Goal: Task Accomplishment & Management: Use online tool/utility

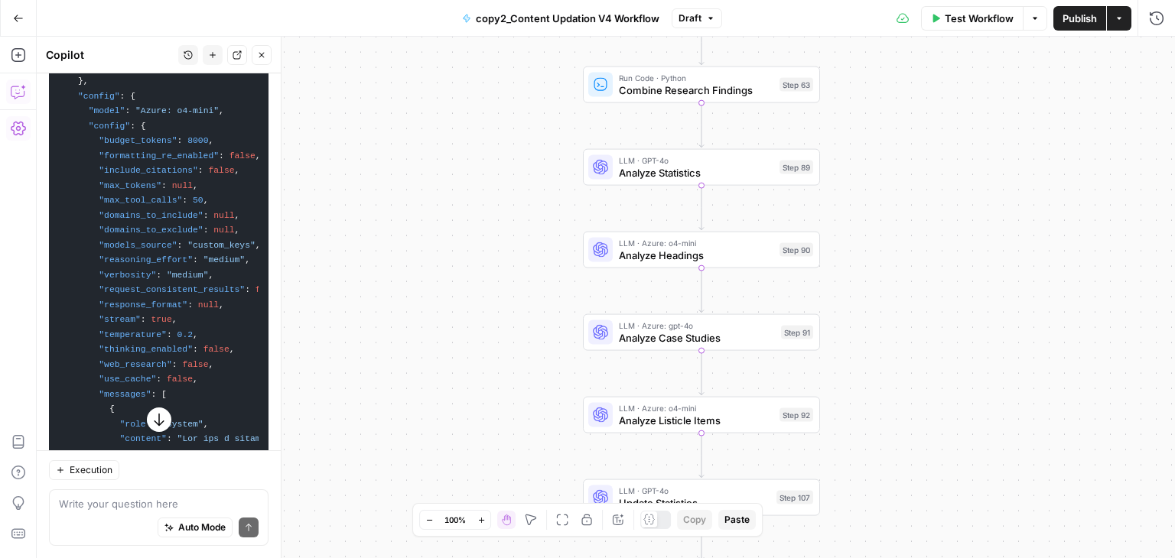
scroll to position [12971, 0]
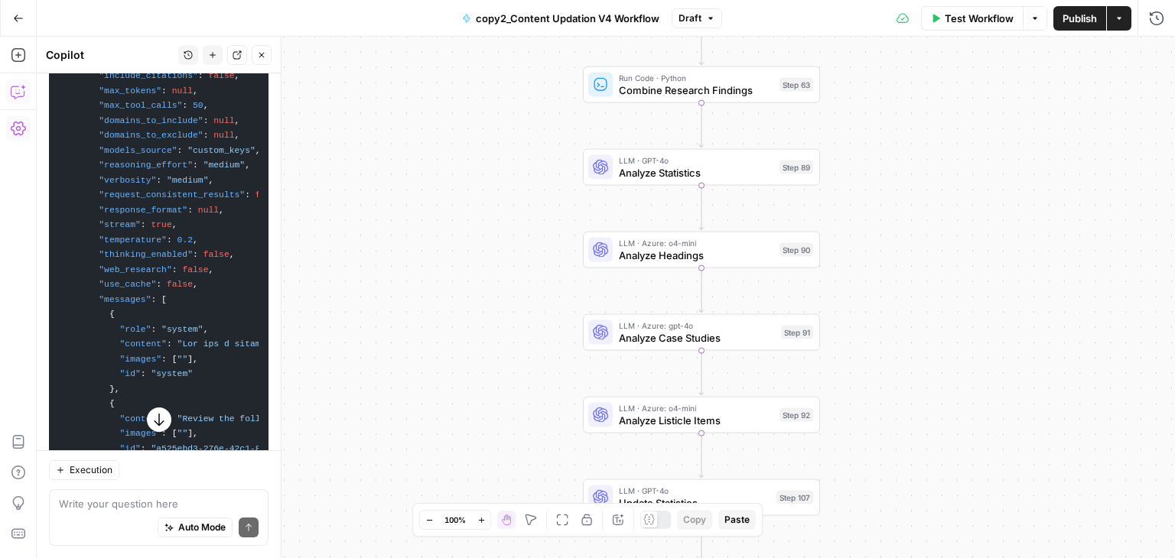
drag, startPoint x: 55, startPoint y: 177, endPoint x: 159, endPoint y: 359, distance: 209.6
click at [159, 359] on pre "{ "name" : "step_92" , "type" : "llm" , "disabled" : false , "annotations" : { …" at bounding box center [158, 211] width 219 height 704
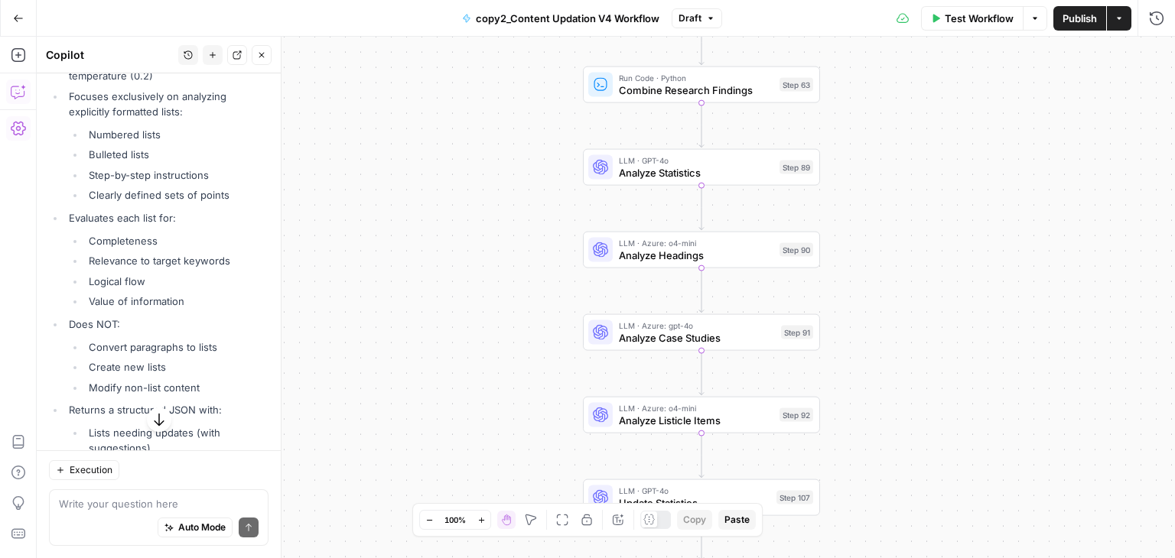
scroll to position [13525, 0]
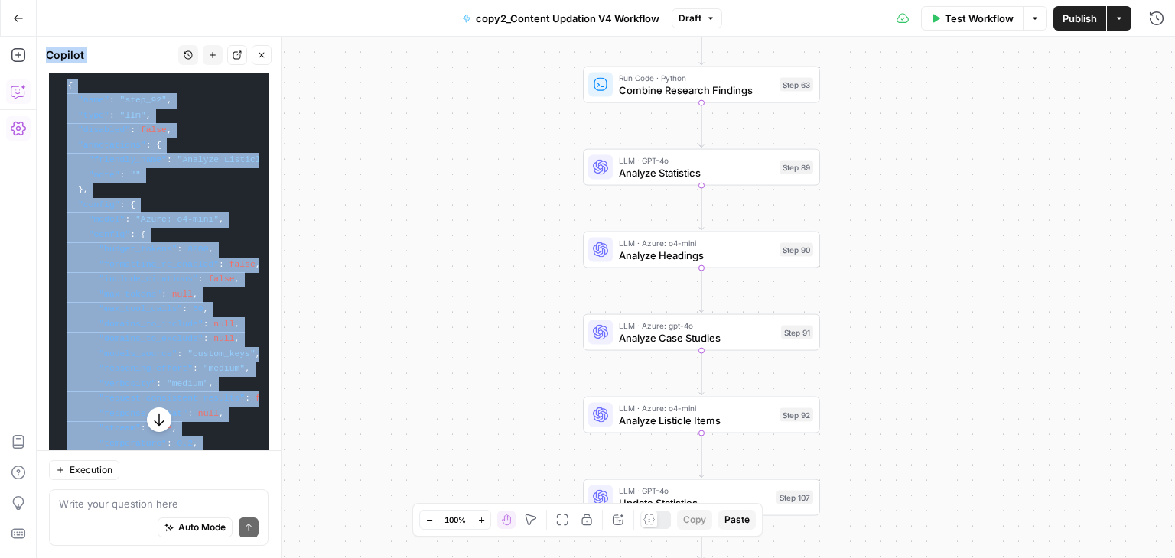
scroll to position [12835, 0]
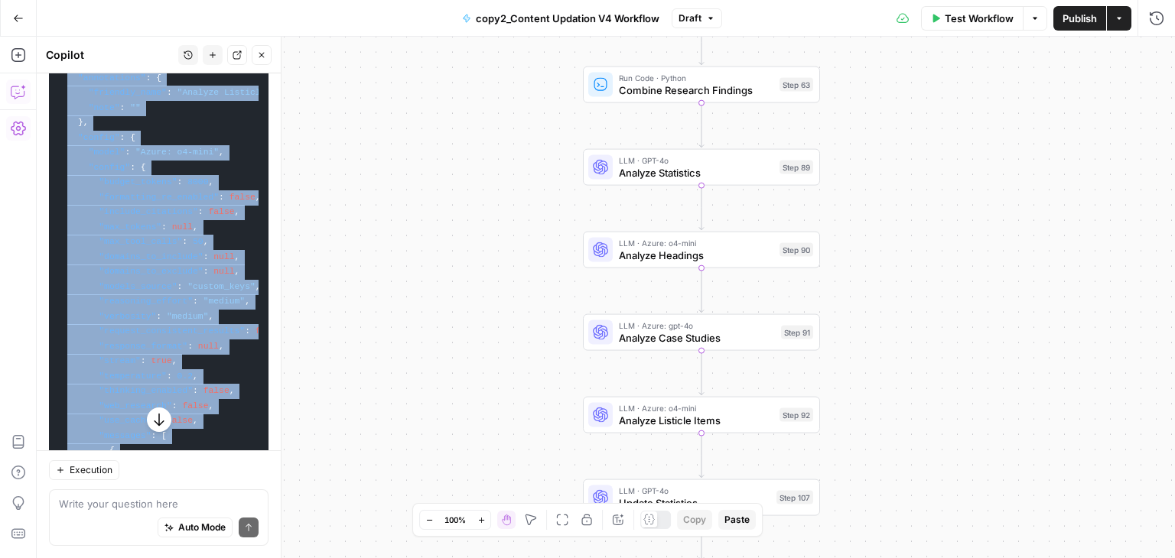
drag, startPoint x: 76, startPoint y: 291, endPoint x: 60, endPoint y: 323, distance: 35.9
click at [60, 323] on code "{ "name" : "step_92" , "type" : "llm" , "disabled" : false , "annotations" : { …" at bounding box center [159, 347] width 200 height 688
copy div "{ "name" : "step_92" , "type" : "llm" , "disabled" : false , "annotations" : { …"
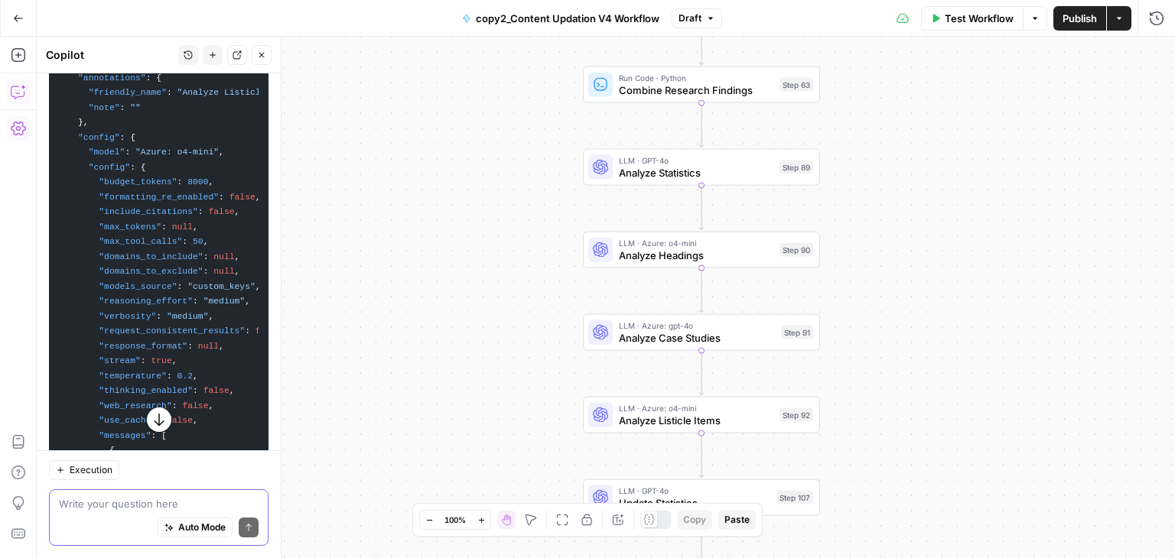
click at [110, 497] on textarea at bounding box center [159, 503] width 200 height 15
type textarea "Yes"
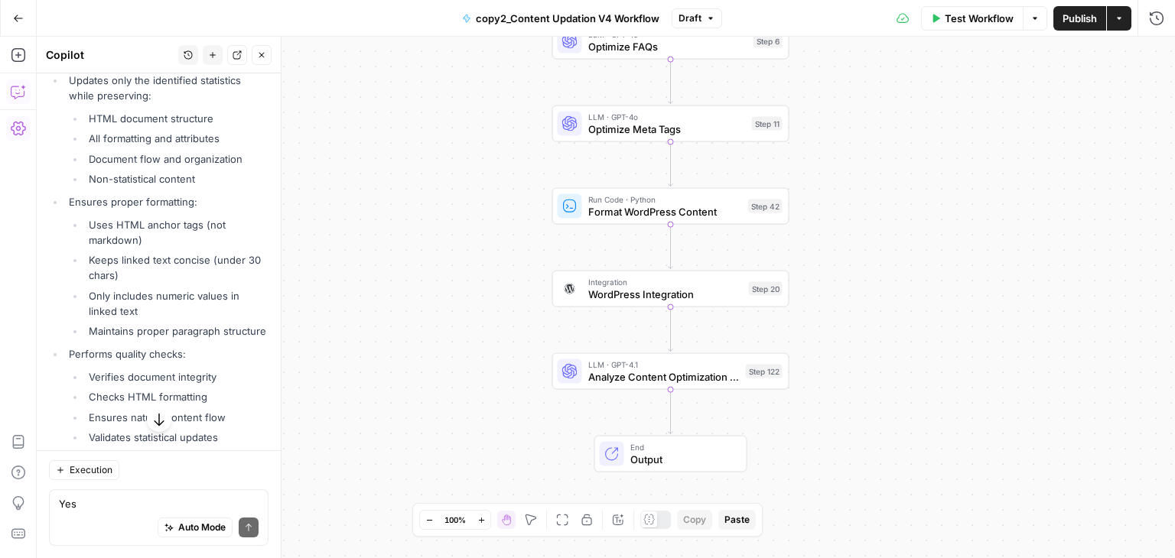
scroll to position [14878, 0]
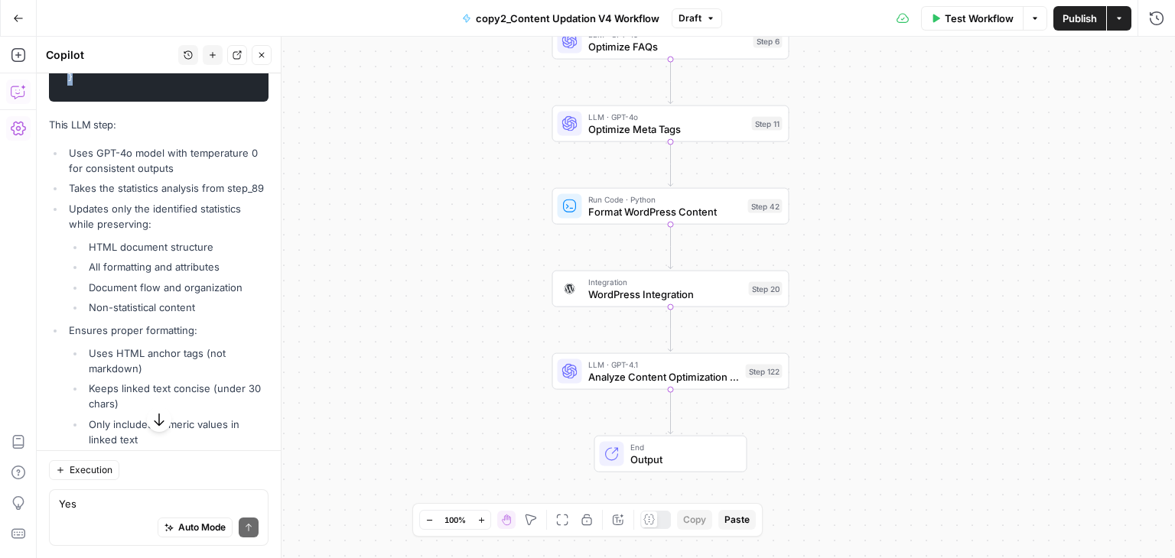
drag, startPoint x: 61, startPoint y: 269, endPoint x: 85, endPoint y: 385, distance: 118.6
copy code "{ "name" : "step_107" , "type" : "llm" , "disabled" : false , "annotations" : {…"
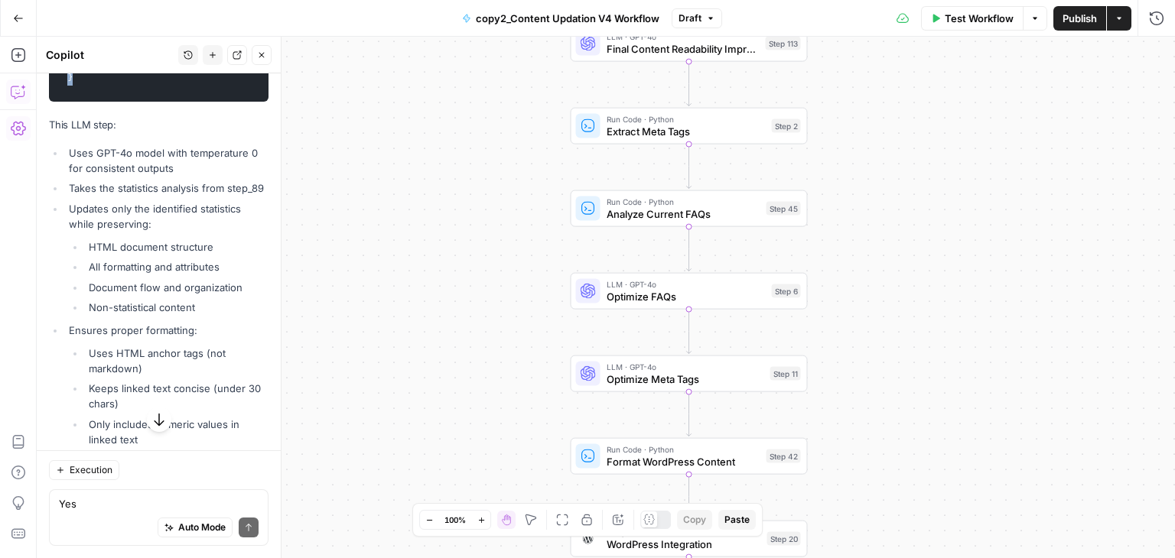
drag, startPoint x: 465, startPoint y: 235, endPoint x: 483, endPoint y: 486, distance: 251.4
click at [483, 486] on div "Workflow Set Inputs Inputs Run Code · Python Normalize Keywords Step 1 Perplexi…" at bounding box center [606, 298] width 1138 height 522
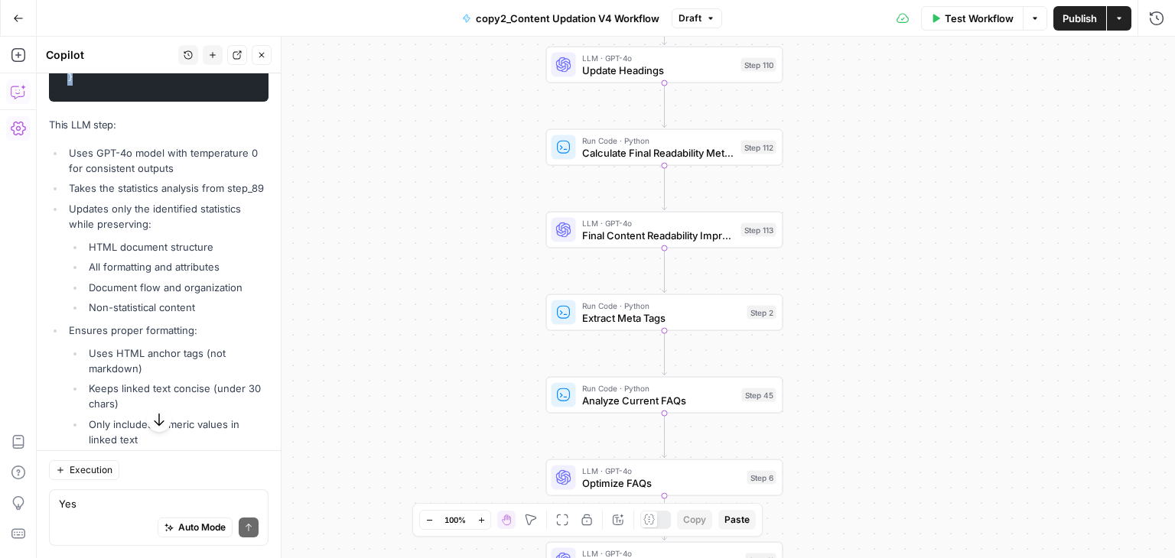
drag, startPoint x: 480, startPoint y: 208, endPoint x: 456, endPoint y: 411, distance: 204.1
click at [456, 411] on div "Workflow Set Inputs Inputs Run Code · Python Normalize Keywords Step 1 Perplexi…" at bounding box center [606, 298] width 1138 height 522
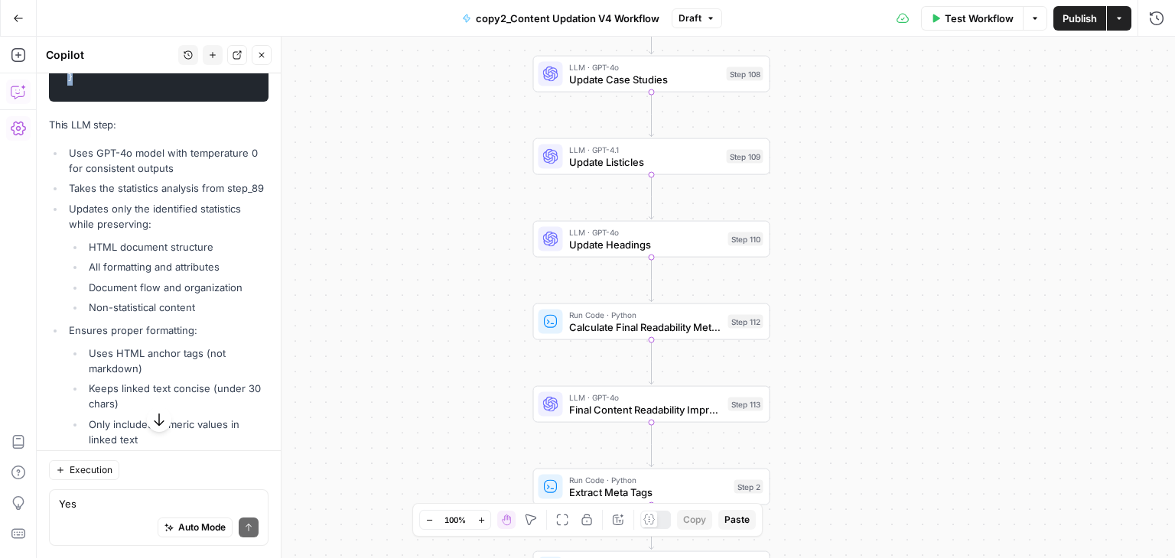
drag, startPoint x: 461, startPoint y: 294, endPoint x: 449, endPoint y: 452, distance: 158.0
click at [449, 452] on div "Workflow Set Inputs Inputs Run Code · Python Normalize Keywords Step 1 Perplexi…" at bounding box center [606, 298] width 1138 height 522
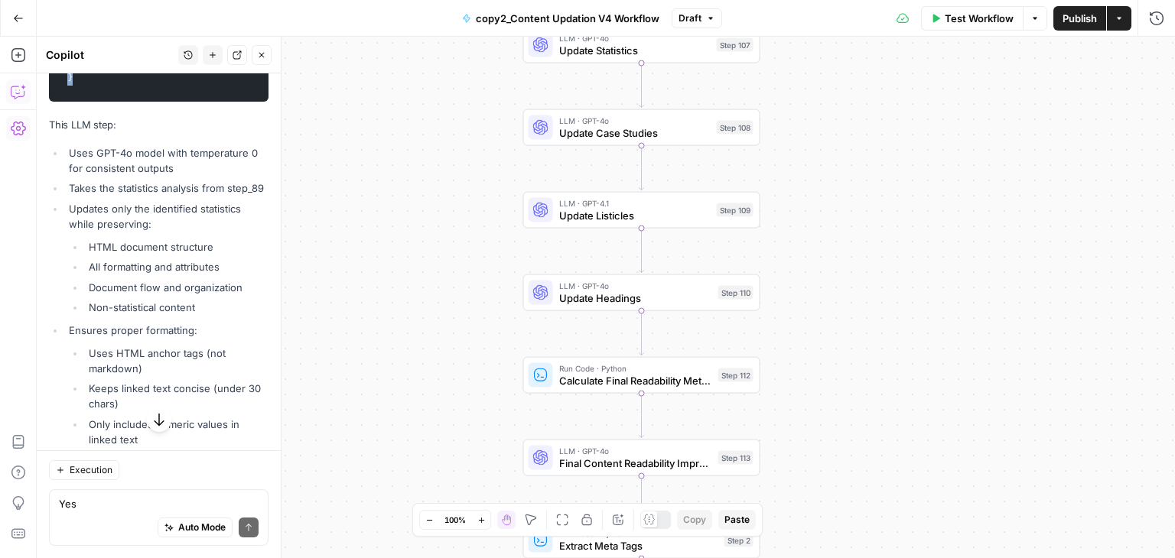
drag, startPoint x: 446, startPoint y: 379, endPoint x: 436, endPoint y: 433, distance: 54.4
click at [436, 433] on div "Workflow Set Inputs Inputs Run Code · Python Normalize Keywords Step 1 Perplexi…" at bounding box center [606, 298] width 1138 height 522
click at [169, 510] on textarea "Yes" at bounding box center [159, 503] width 200 height 15
type textarea "Yes"
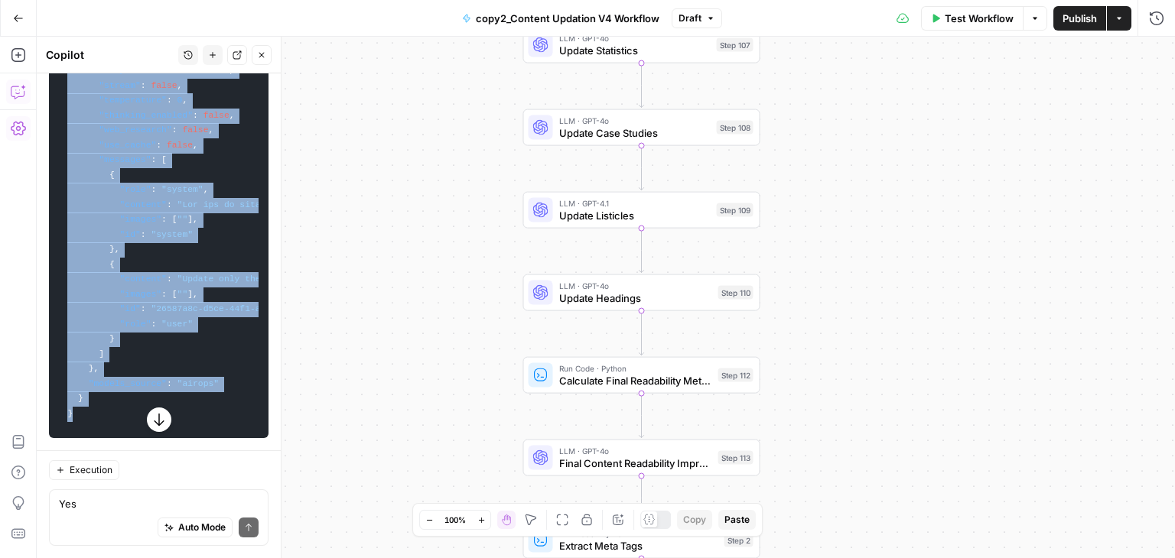
scroll to position [15541, 0]
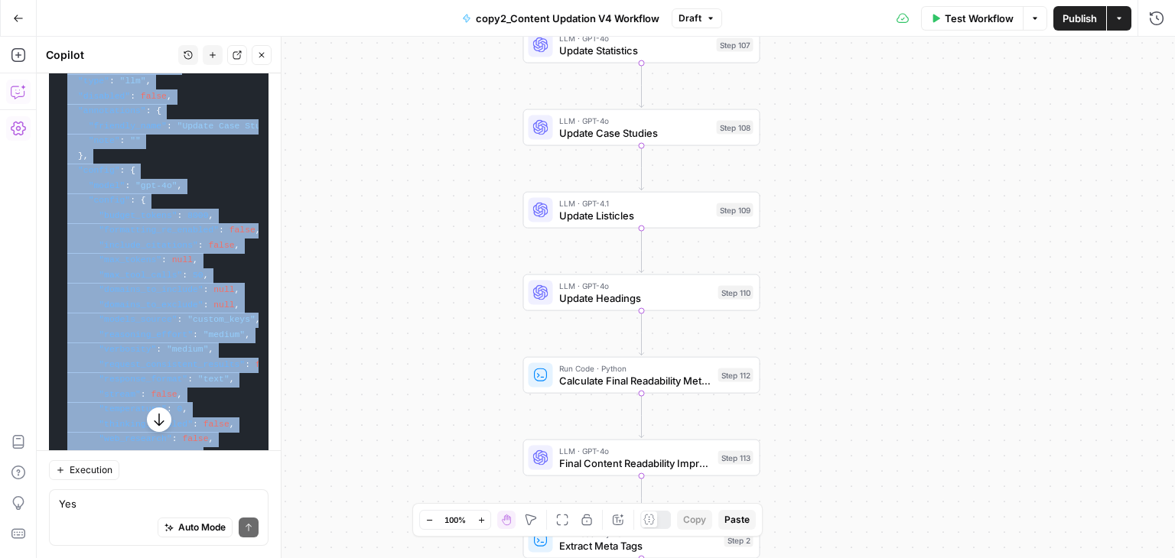
drag, startPoint x: 86, startPoint y: 282, endPoint x: 48, endPoint y: 394, distance: 118.0
copy code "{ "name" : "step_108" , "type" : "llm" , "disabled" : false , "annotations" : {…"
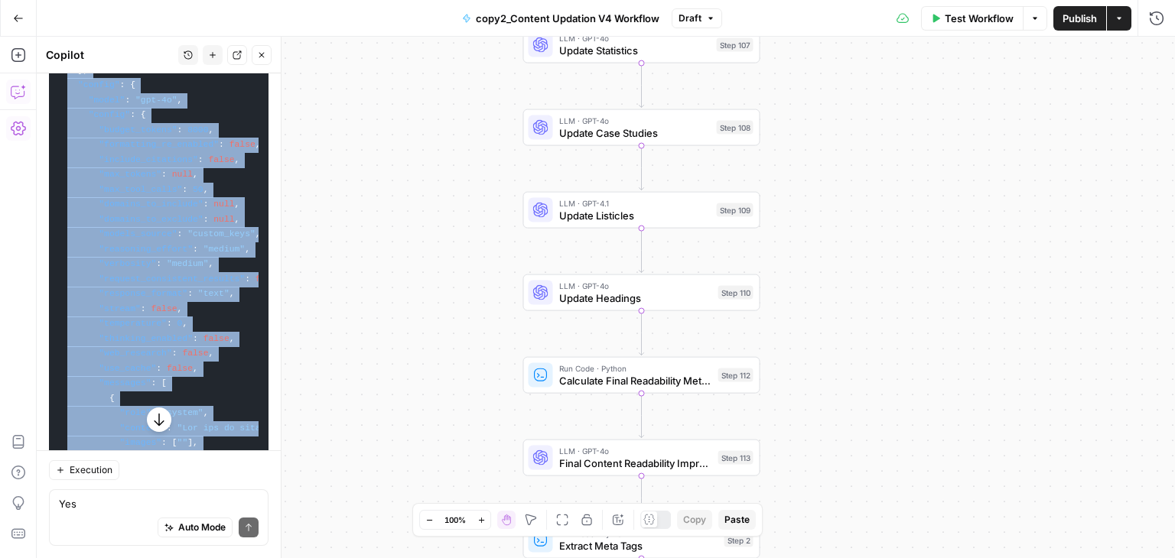
scroll to position [15627, 0]
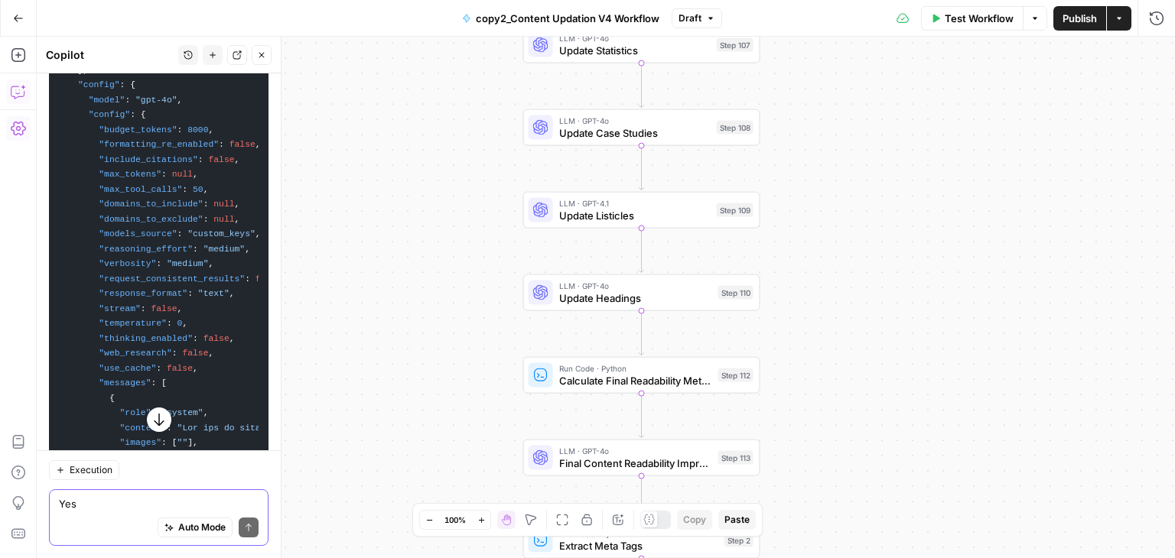
click at [117, 500] on textarea "Yes" at bounding box center [159, 503] width 200 height 15
type textarea "Yes"
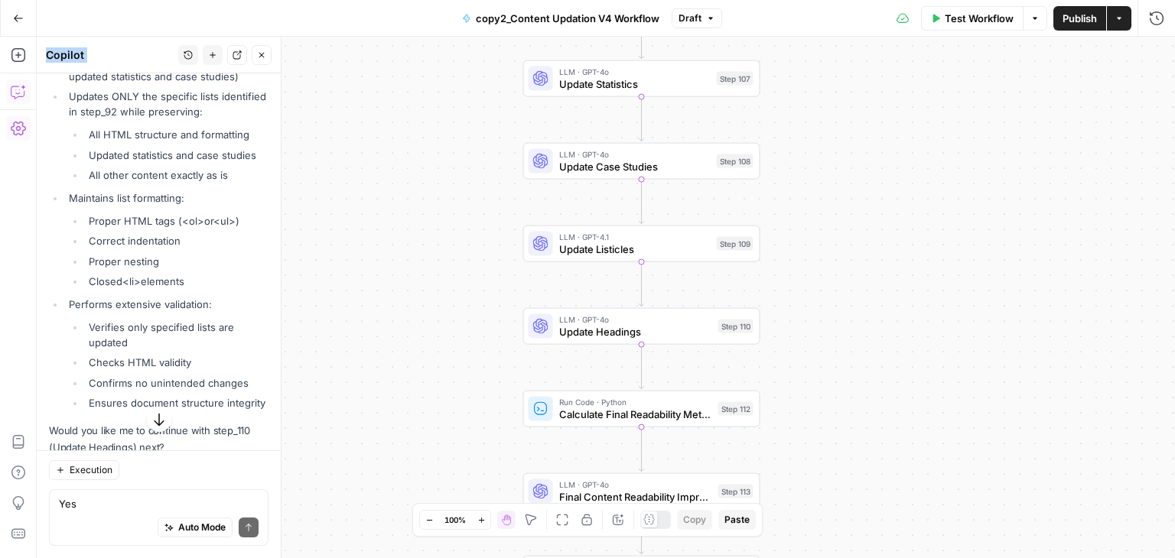
scroll to position [17770, 0]
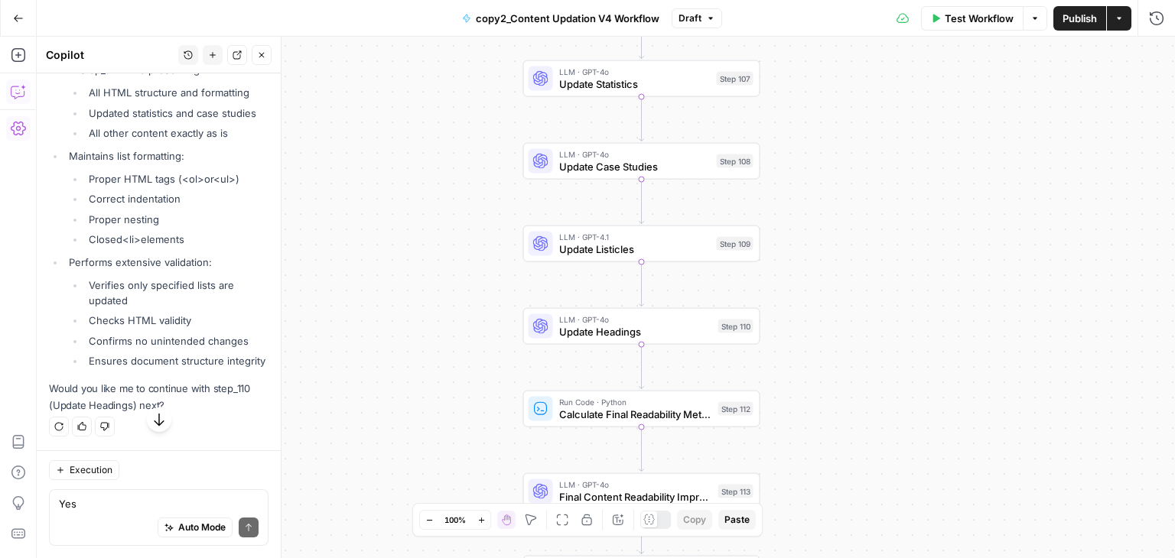
drag, startPoint x: 61, startPoint y: 205, endPoint x: 116, endPoint y: 173, distance: 63.7
copy code "{ "name" : "step_109" , "type" : "llm" , "disabled" : false , "annotations" : {…"
click at [129, 510] on textarea "Yes" at bounding box center [159, 503] width 200 height 15
type textarea "Yes"
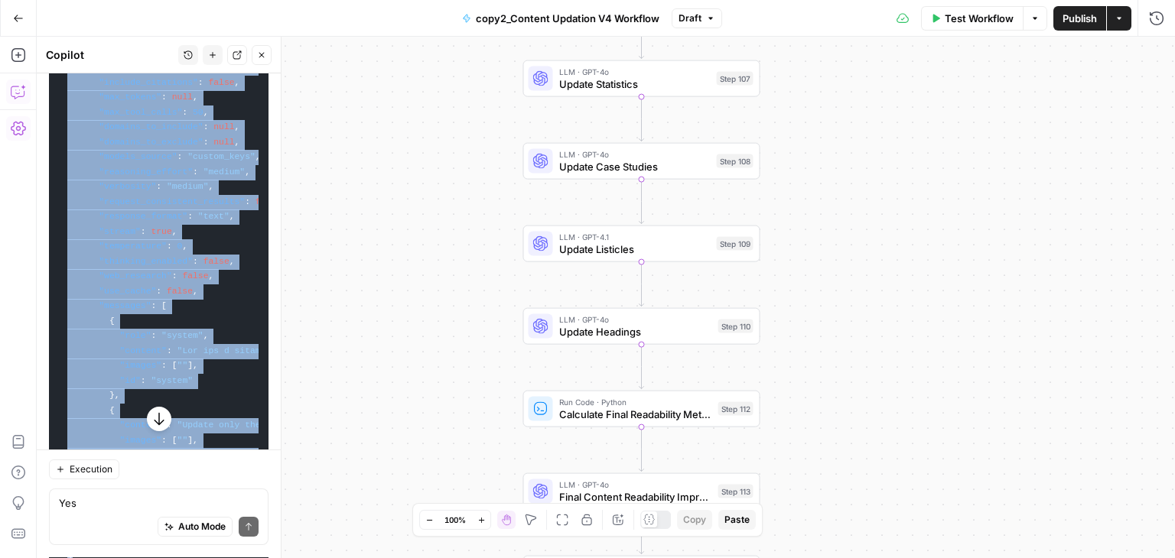
scroll to position [18147, 0]
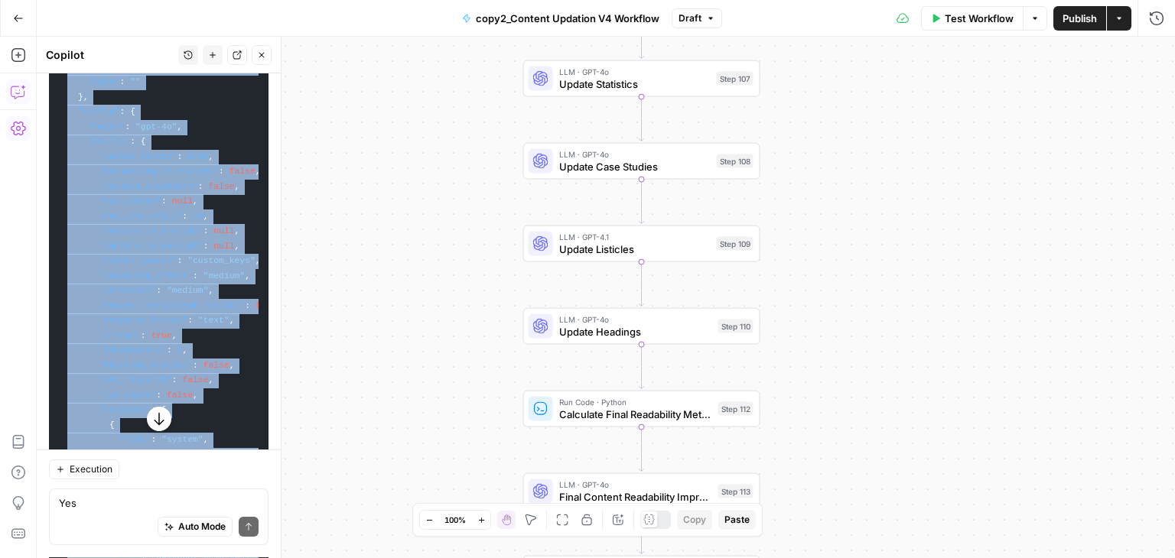
drag, startPoint x: 83, startPoint y: 298, endPoint x: 56, endPoint y: 401, distance: 106.6
click at [56, 401] on pre "{ "name" : "step_110" , "type" : "llm" , "disabled" : false , "annotations" : {…" at bounding box center [158, 328] width 219 height 718
copy code "{ "name" : "step_110" , "type" : "llm" , "disabled" : false , "annotations" : {…"
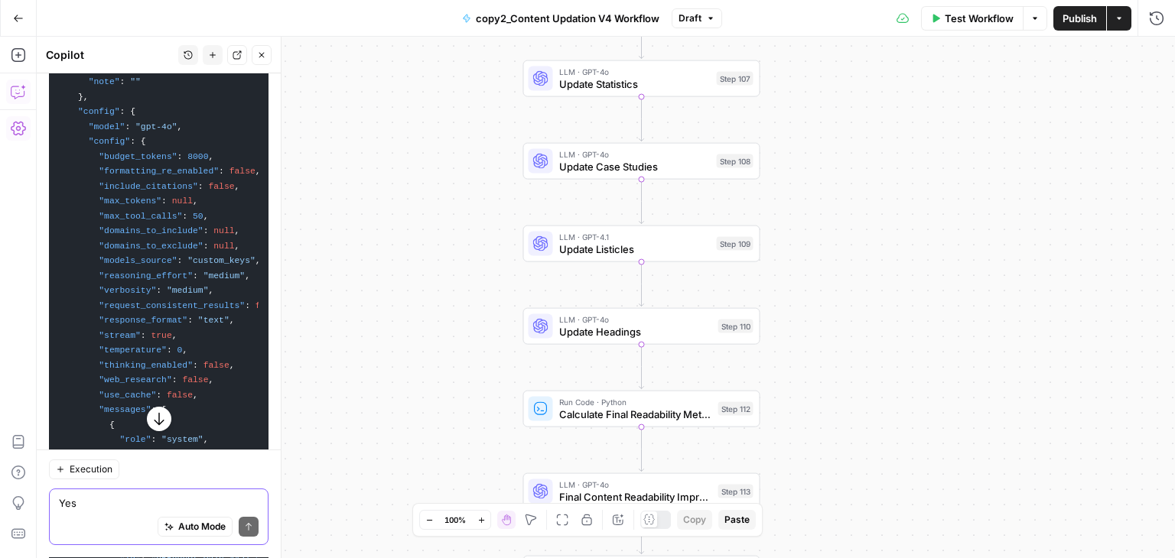
click at [101, 502] on textarea "Yes" at bounding box center [159, 503] width 200 height 15
type textarea "Yes"
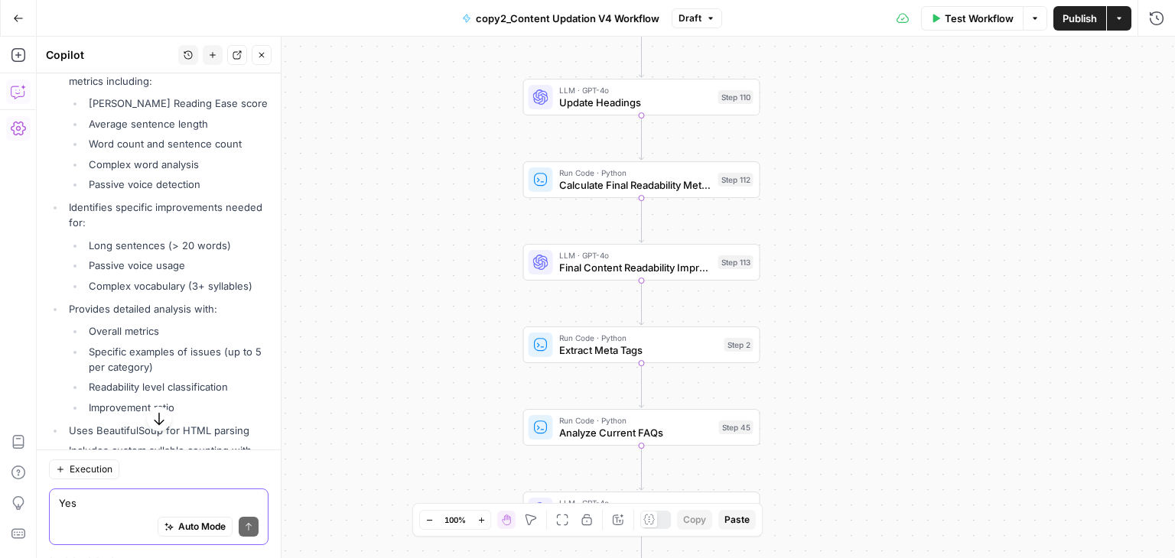
scroll to position [19679, 0]
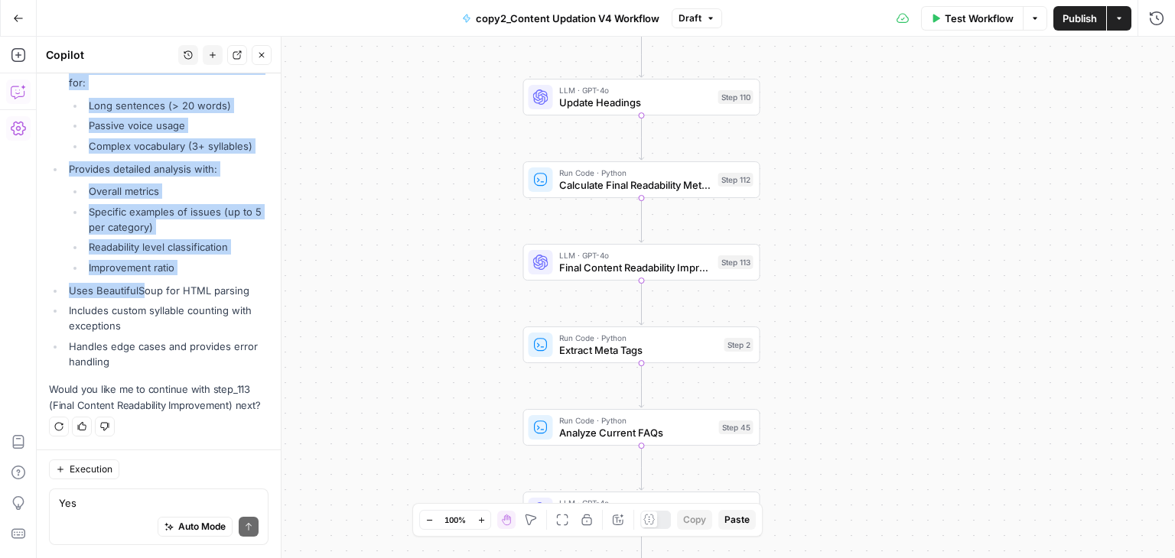
drag, startPoint x: 64, startPoint y: 239, endPoint x: 144, endPoint y: 264, distance: 83.4
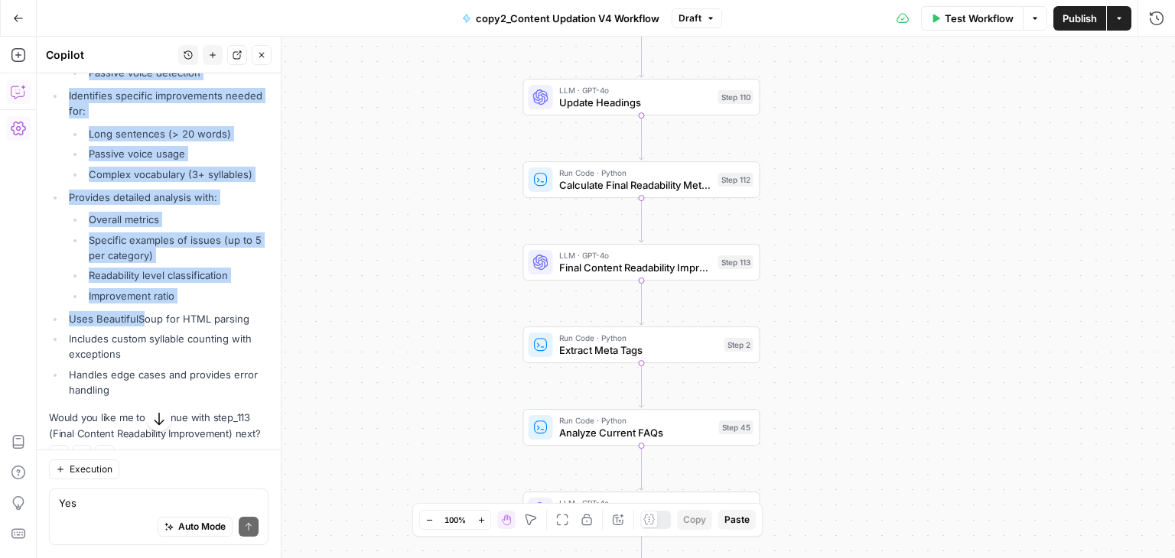
scroll to position [19766, 0]
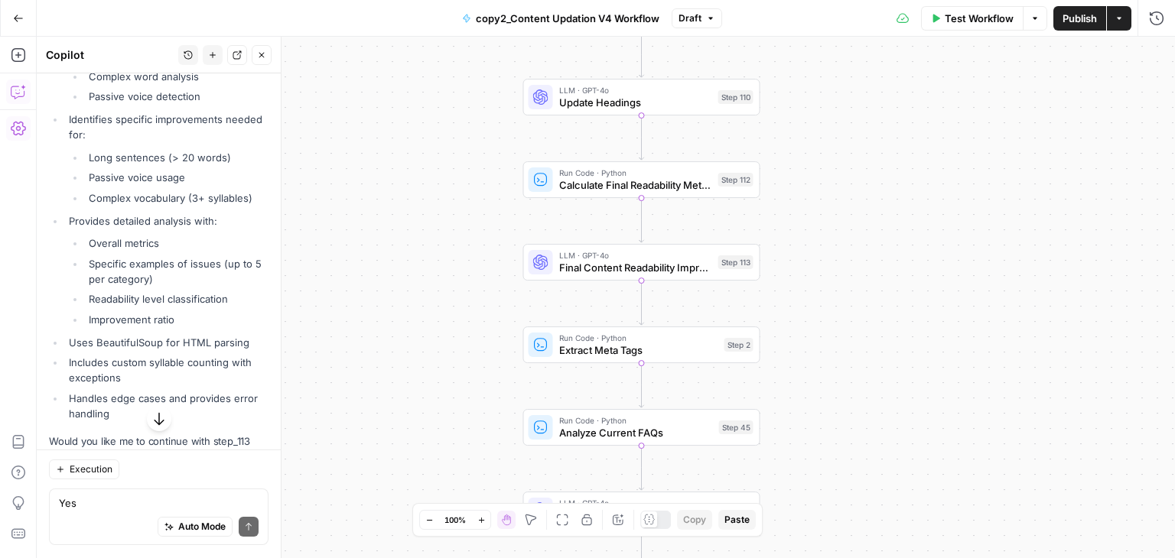
drag, startPoint x: 92, startPoint y: 346, endPoint x: 57, endPoint y: 154, distance: 195.7
copy code "{ "name" : "step_112" , "type" : "code" , "disabled" : false , "annotations" : …"
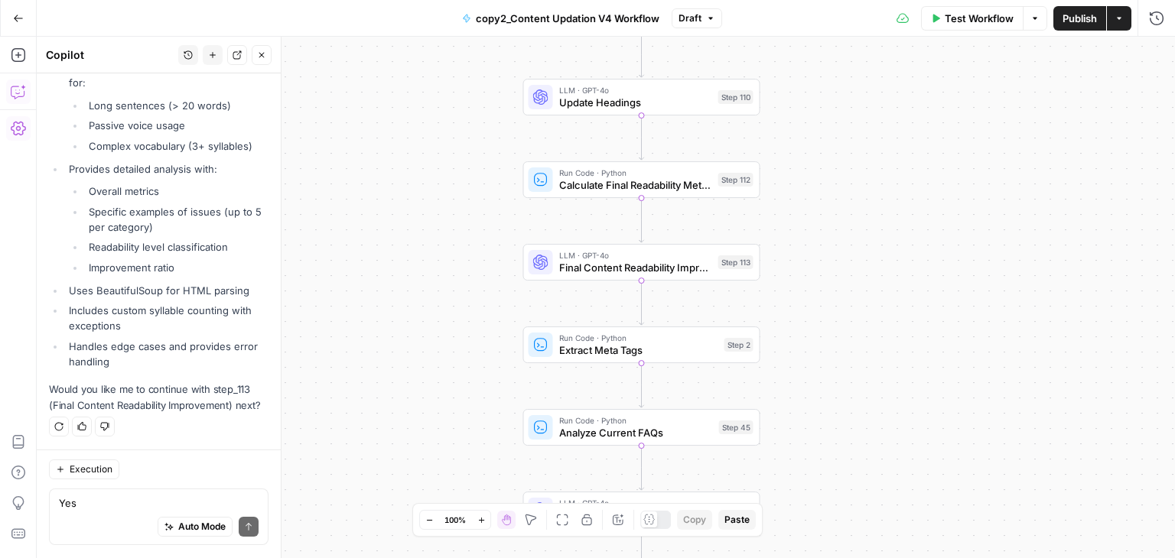
scroll to position [20327, 0]
click at [125, 503] on textarea "Yes" at bounding box center [159, 503] width 200 height 15
type textarea "Yes"
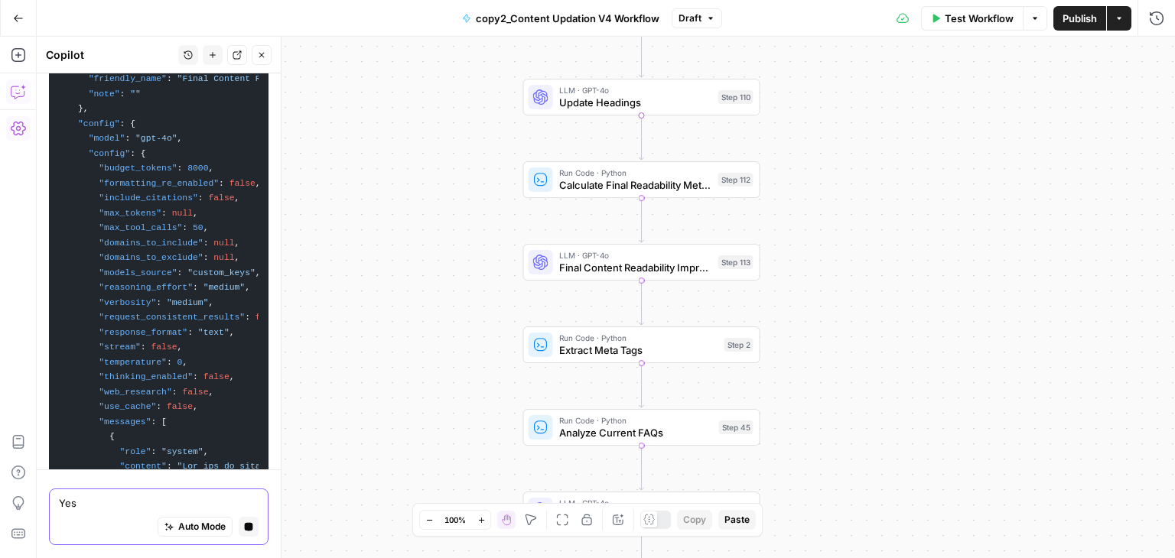
scroll to position [20894, 0]
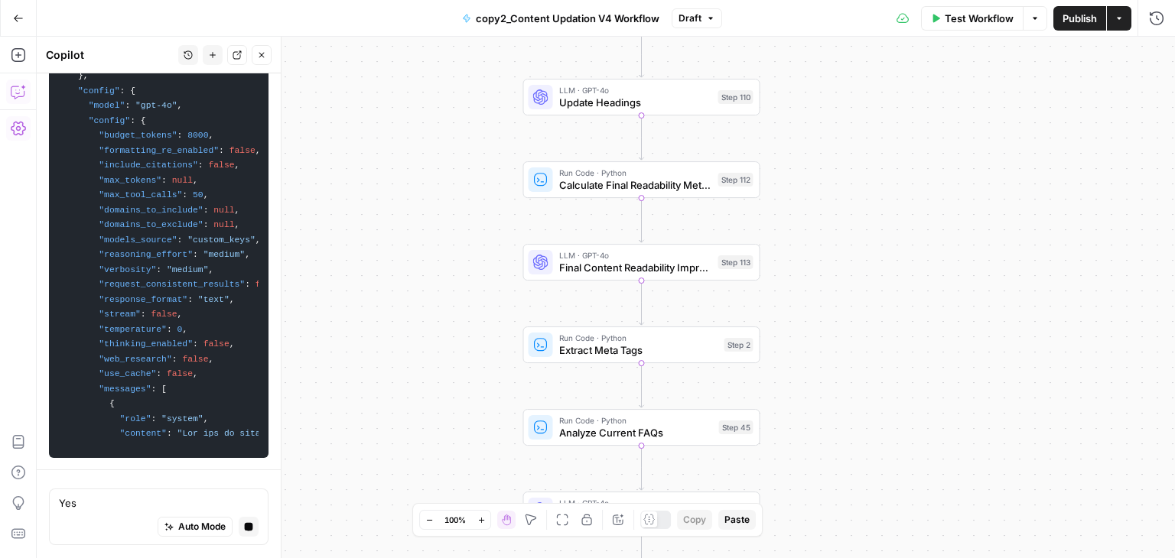
drag, startPoint x: 382, startPoint y: 366, endPoint x: 390, endPoint y: 262, distance: 104.3
click at [390, 262] on div "Workflow Set Inputs Inputs Run Code · Python Normalize Keywords Step 1 Perplexi…" at bounding box center [606, 298] width 1138 height 522
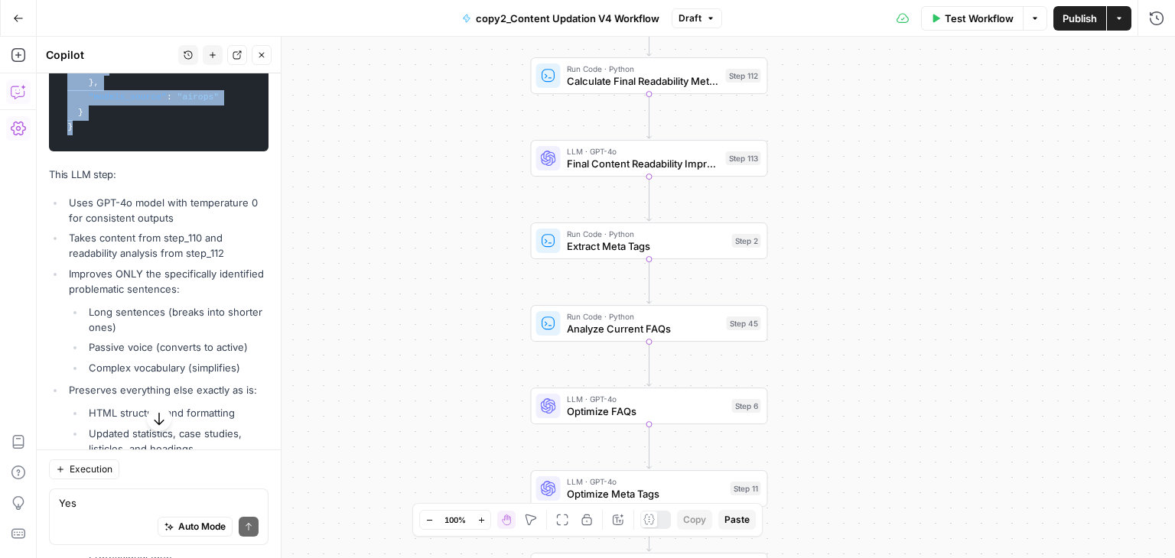
scroll to position [20691, 0]
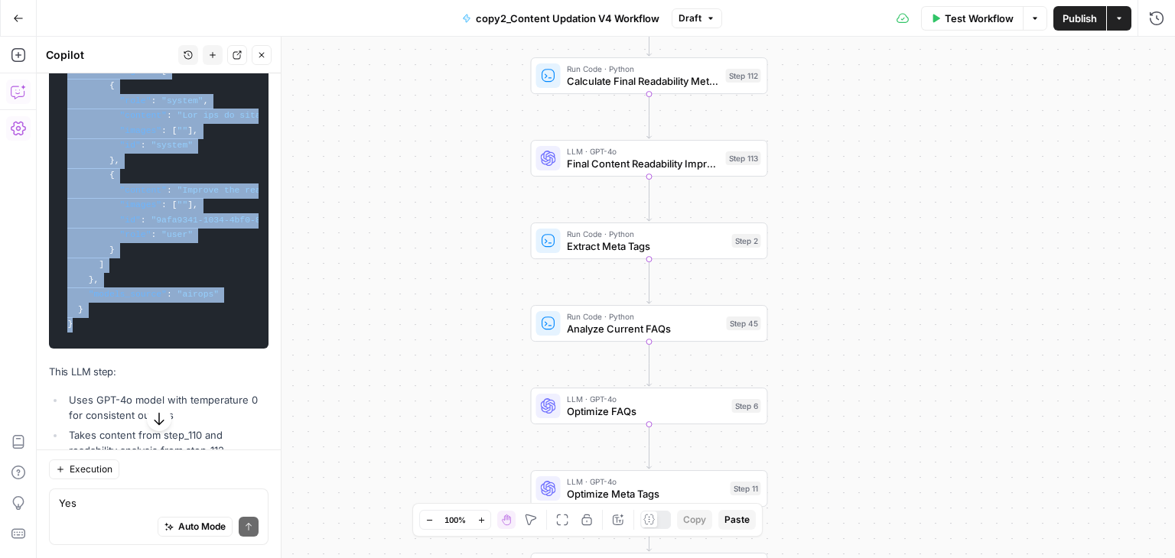
drag, startPoint x: 87, startPoint y: 423, endPoint x: 63, endPoint y: 163, distance: 261.1
copy code "{ "name" : "step_113" , "type" : "llm" , "disabled" : false , "annotations" : {…"
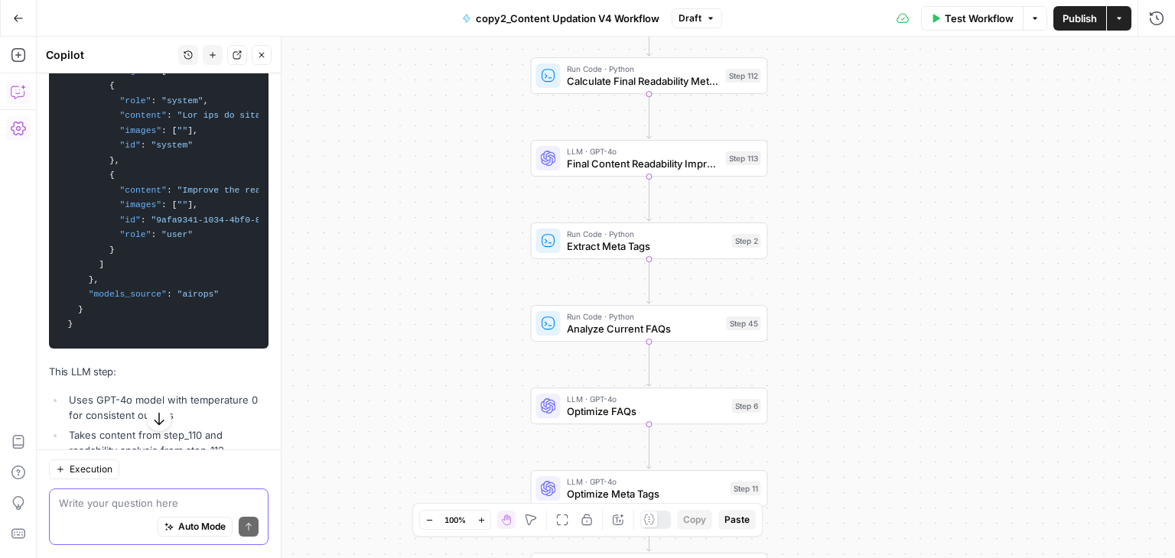
click at [99, 509] on textarea at bounding box center [159, 503] width 200 height 15
type textarea "Yes"
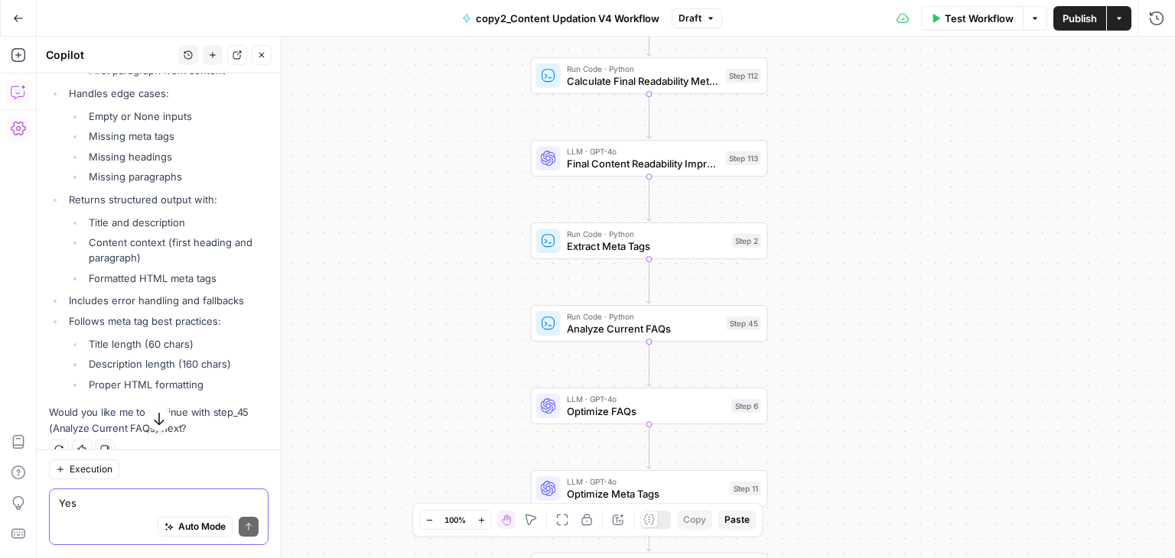
scroll to position [22125, 0]
drag, startPoint x: 61, startPoint y: 163, endPoint x: 81, endPoint y: 363, distance: 201.3
copy code "{ "name" : "step_2" , "type" : "code" , "disabled" : false , "annotations" : { …"
click at [102, 502] on textarea "Yes" at bounding box center [159, 503] width 200 height 15
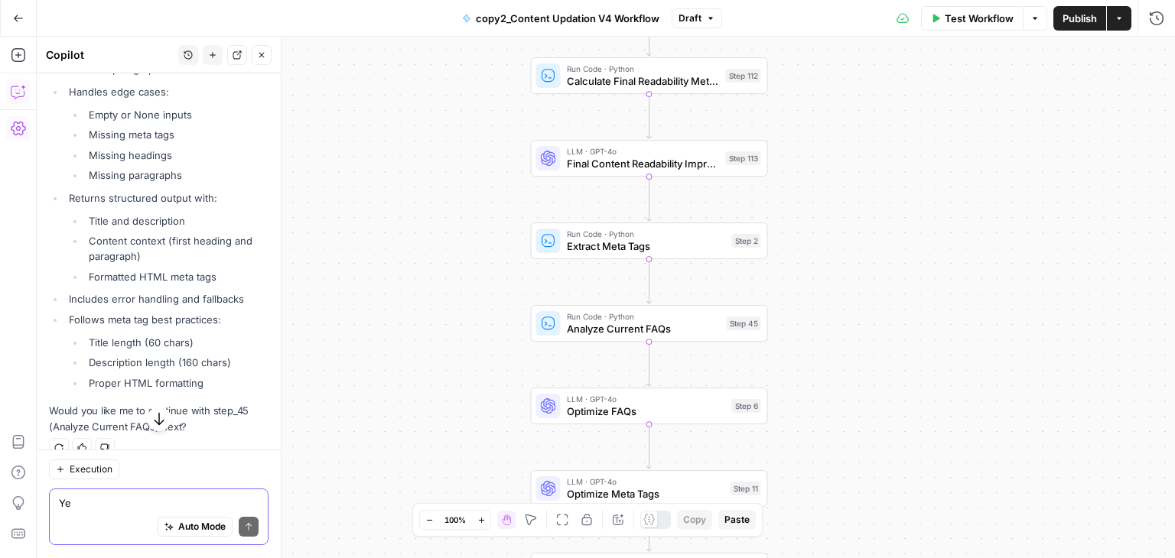
type textarea "Yes"
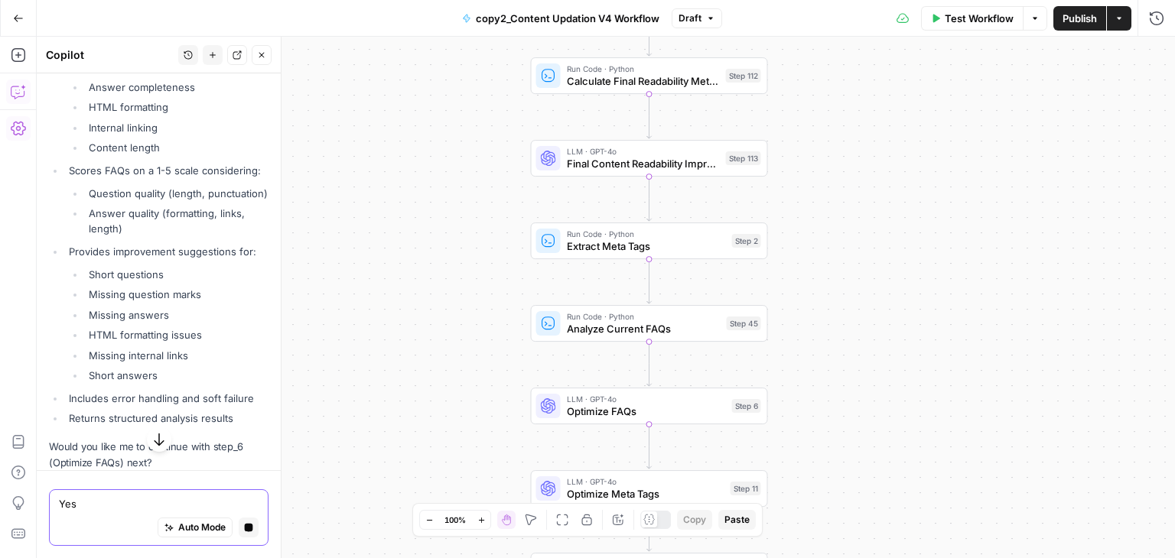
scroll to position [22998, 0]
drag, startPoint x: 57, startPoint y: 194, endPoint x: 84, endPoint y: 395, distance: 203.0
copy code "{ "name" : "step_45" , "type" : "code" , "disabled" : false , "annotations" : {…"
click at [100, 502] on textarea "Yes" at bounding box center [159, 503] width 200 height 15
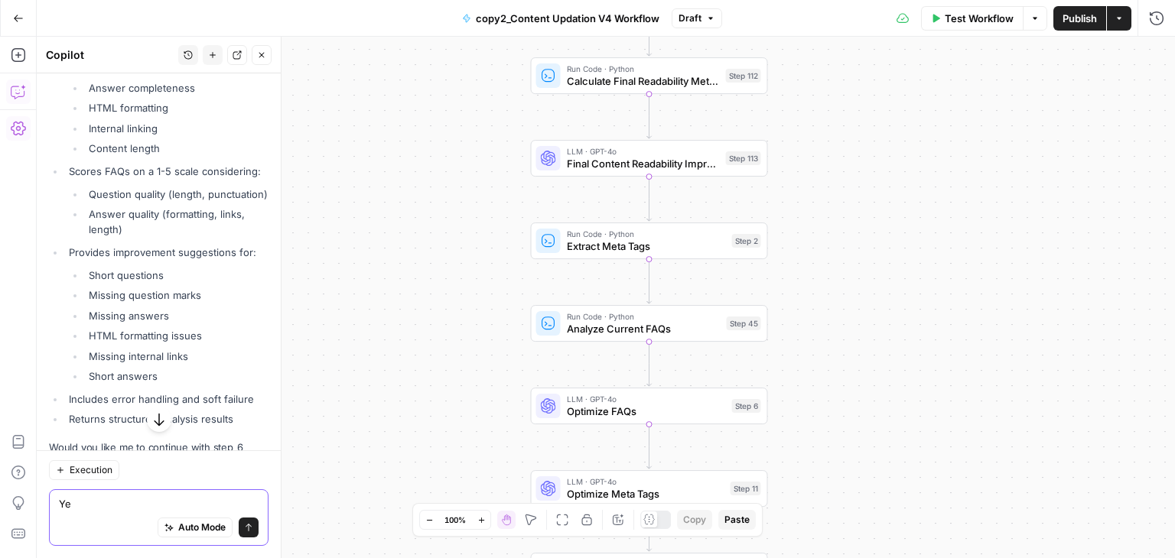
type textarea "Yes"
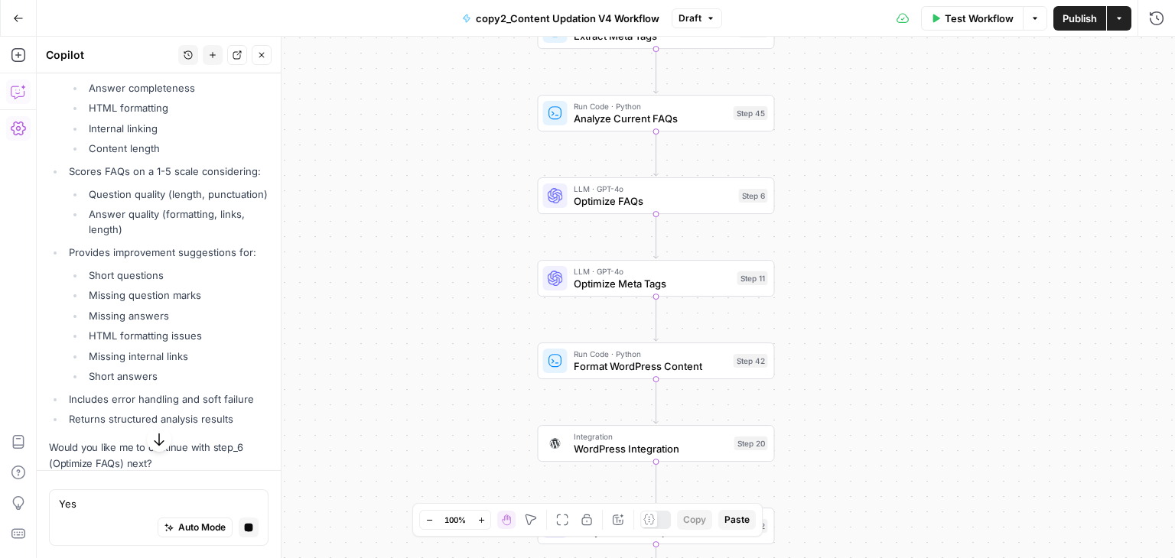
drag, startPoint x: 507, startPoint y: 329, endPoint x: 514, endPoint y: 119, distance: 210.4
click at [514, 119] on div "Workflow Set Inputs Inputs Run Code · Python Normalize Keywords Step 1 Perplexi…" at bounding box center [606, 298] width 1138 height 522
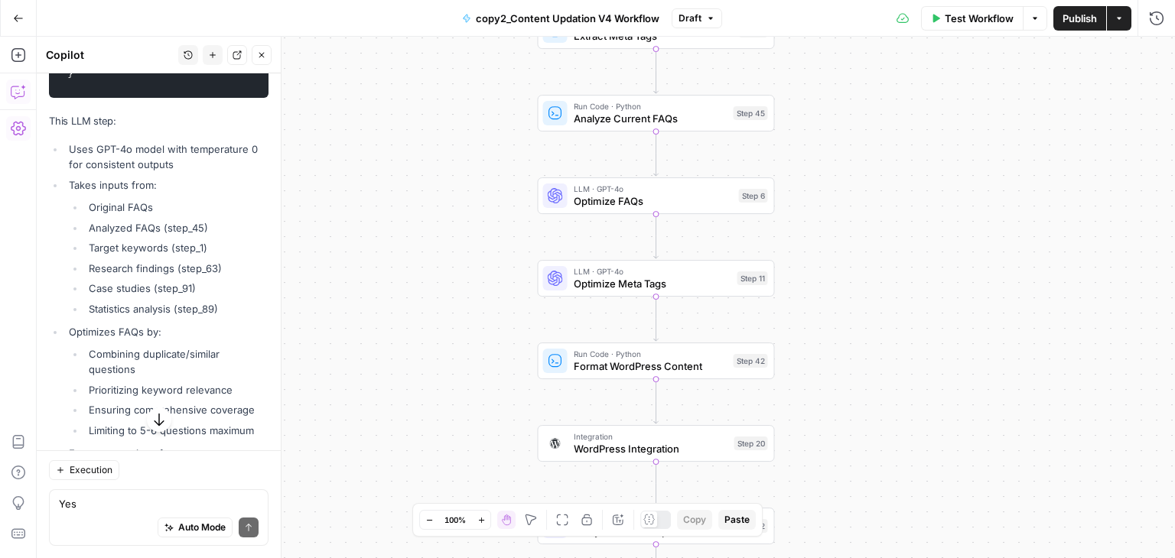
scroll to position [23859, 0]
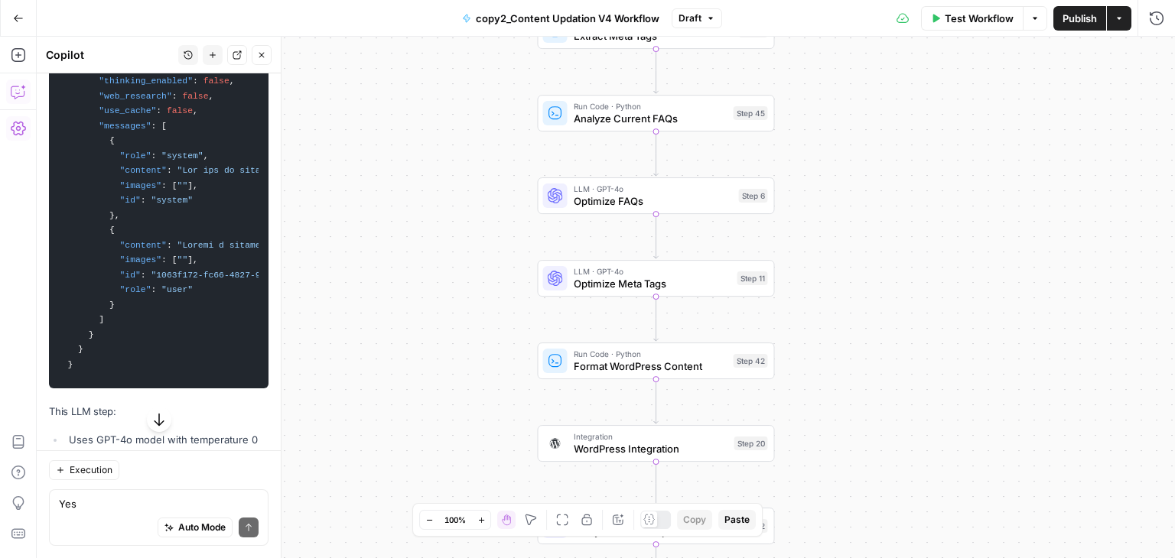
drag, startPoint x: 83, startPoint y: 291, endPoint x: 64, endPoint y: 308, distance: 24.9
click at [64, 308] on code "{ "name" : "step_6" , "type" : "llm" , "disabled" : false , "annotations" : { "…" at bounding box center [159, 37] width 200 height 688
copy code "{ "name" : "step_6" , "type" : "llm" , "disabled" : false , "annotations" : { "…"
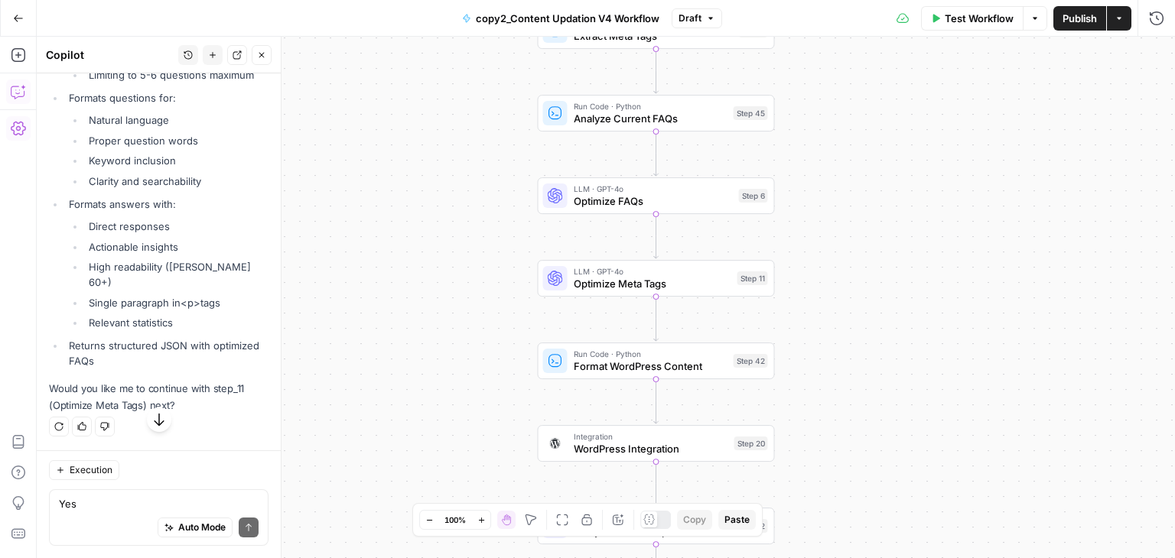
scroll to position [25106, 0]
click at [119, 505] on textarea "Yes" at bounding box center [159, 503] width 200 height 15
type textarea "Yes"
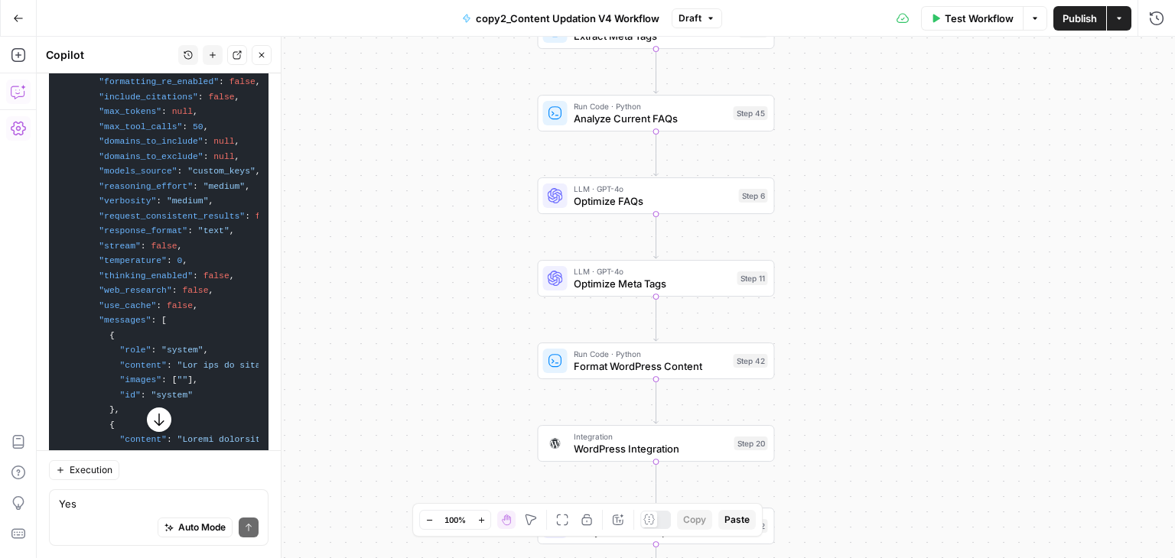
scroll to position [25028, 0]
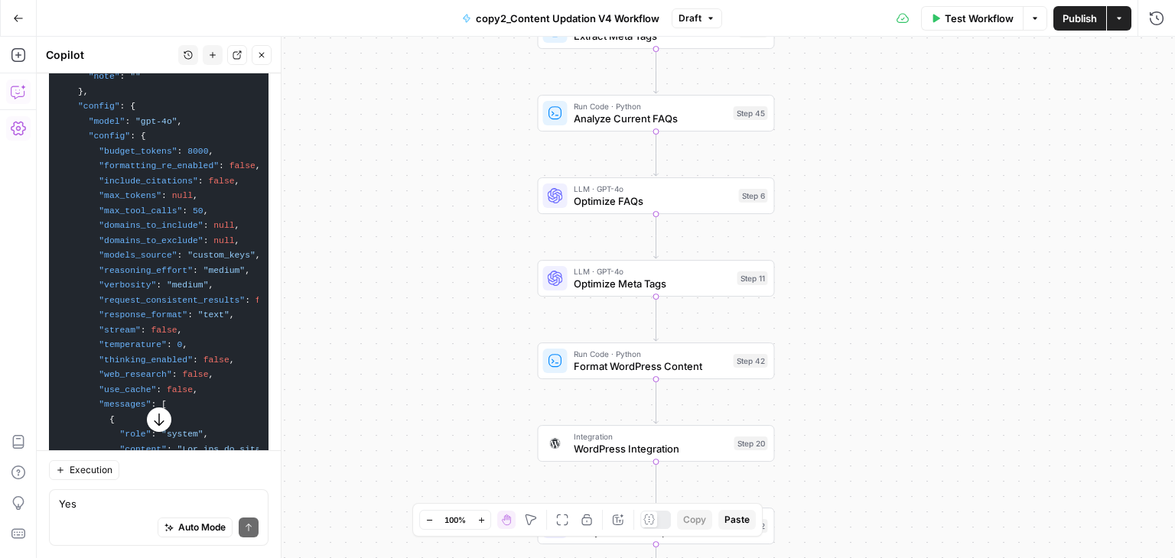
drag, startPoint x: 76, startPoint y: 338, endPoint x: 95, endPoint y: 331, distance: 19.6
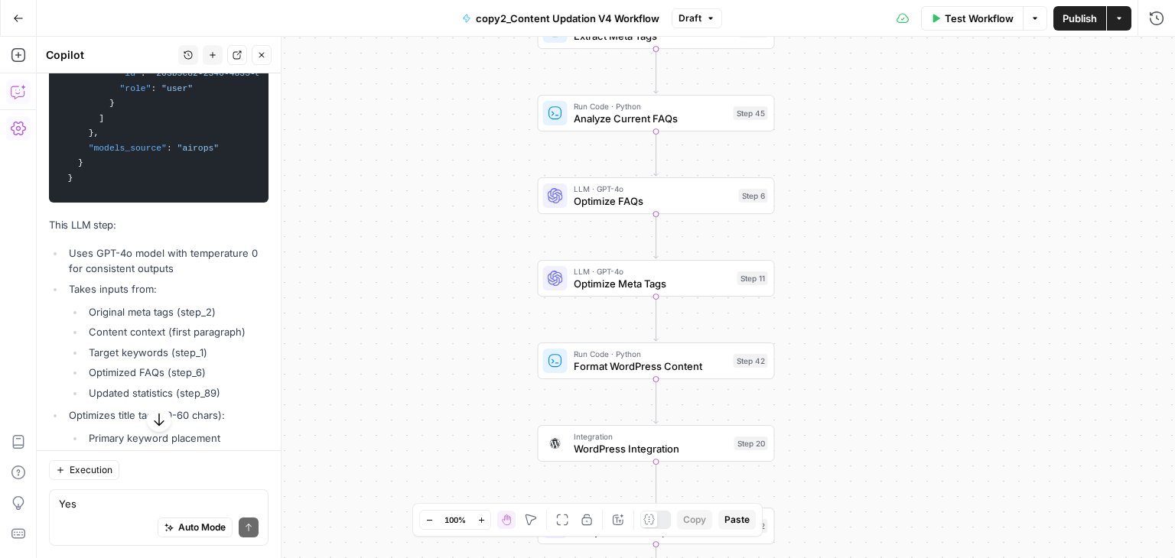
scroll to position [25470, 0]
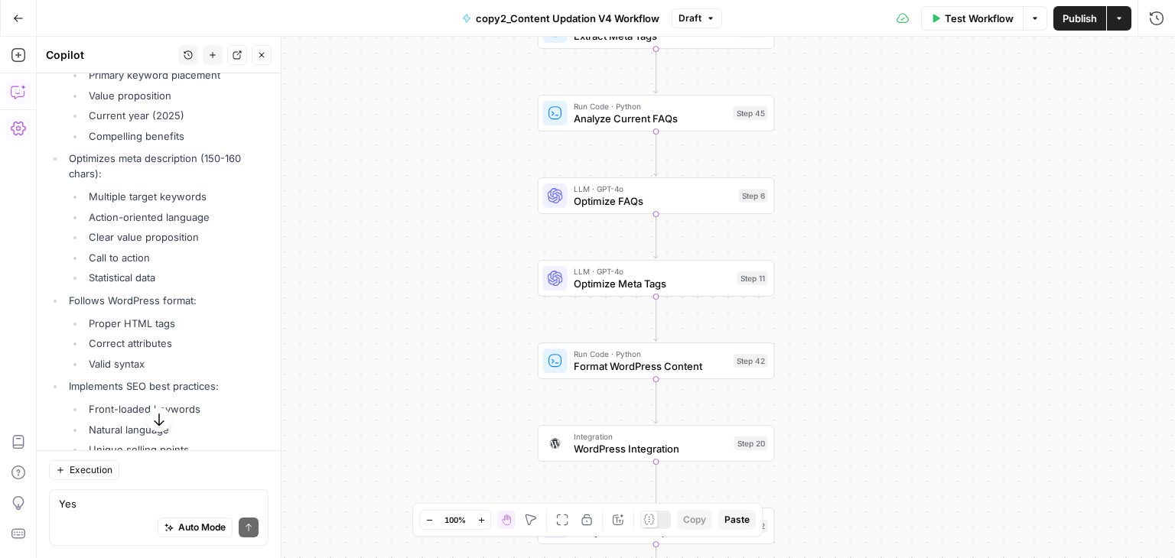
scroll to position [25962, 0]
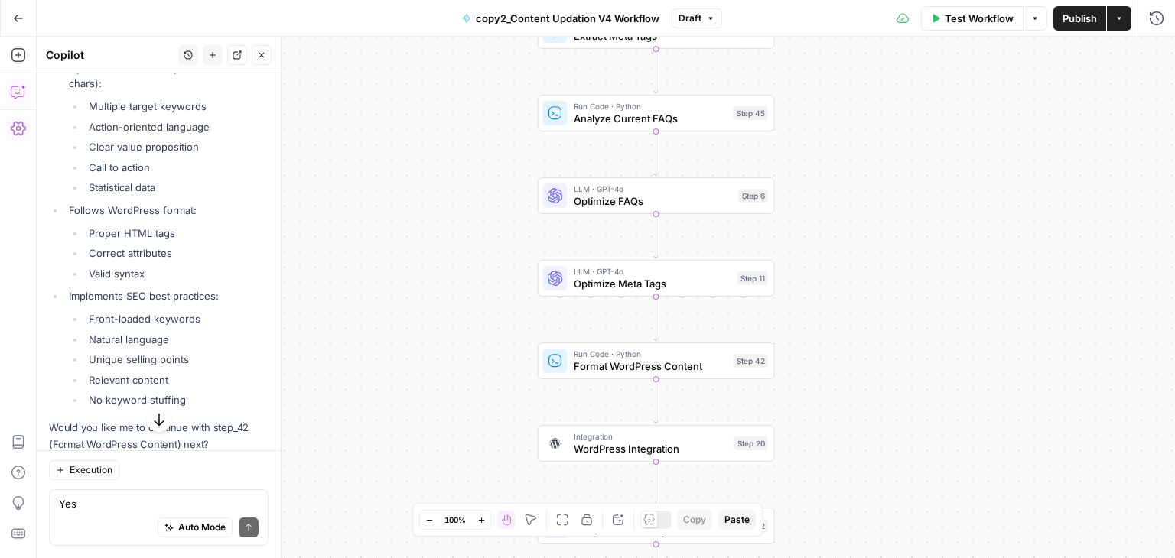
drag, startPoint x: 65, startPoint y: 141, endPoint x: 98, endPoint y: 322, distance: 183.4
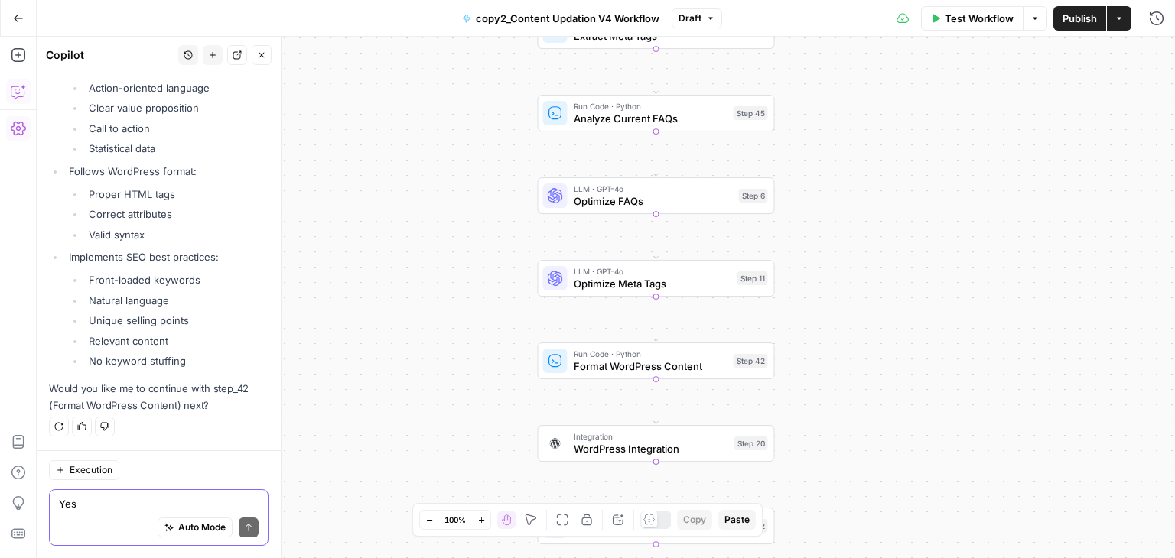
click at [172, 505] on textarea "Yes" at bounding box center [159, 503] width 200 height 15
type textarea "Yes"
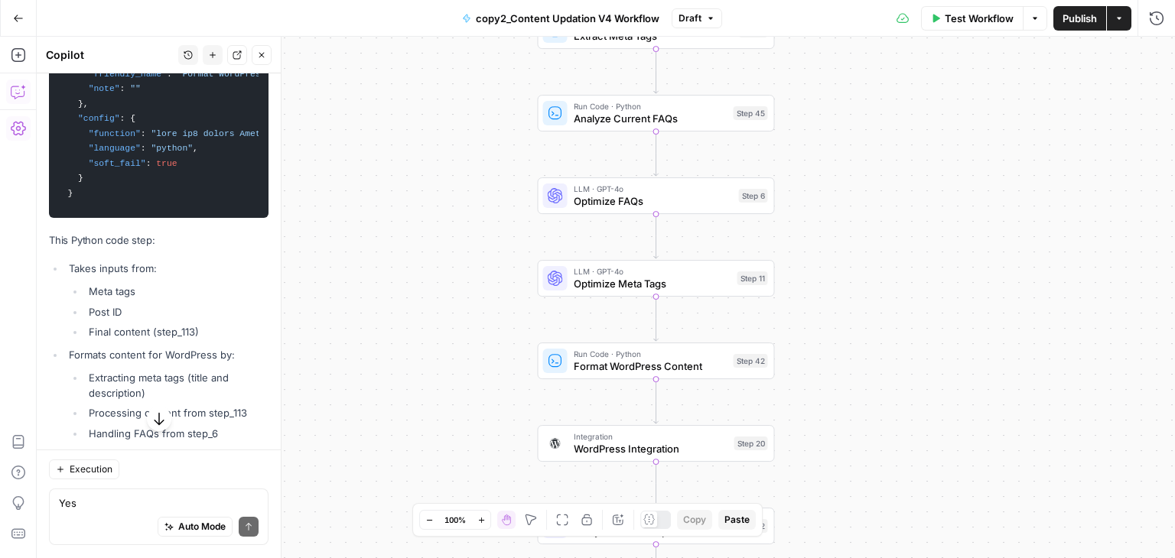
scroll to position [26689, 0]
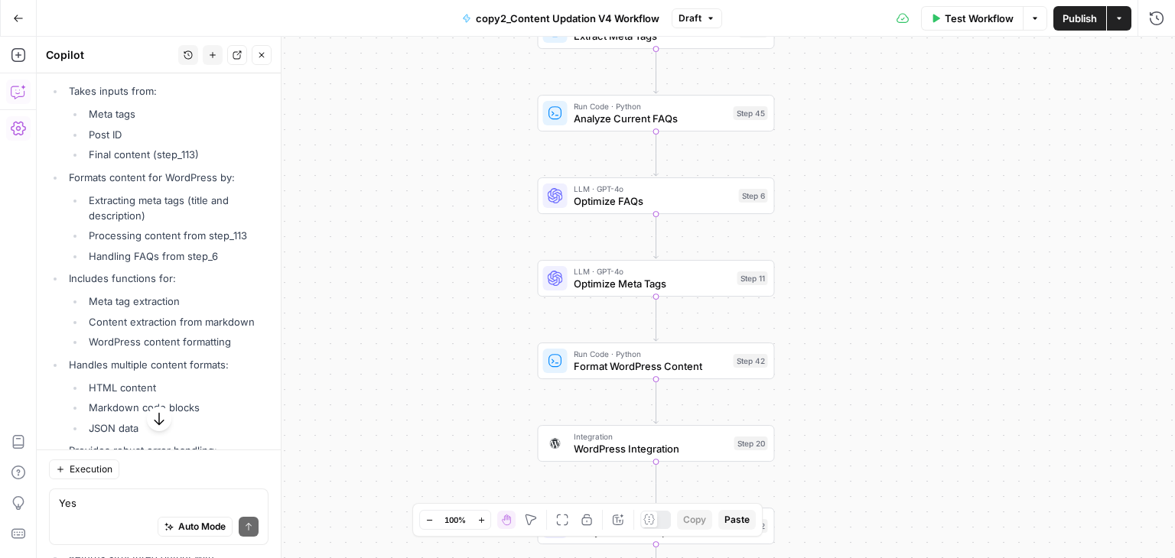
drag, startPoint x: 80, startPoint y: 236, endPoint x: 59, endPoint y: 434, distance: 199.9
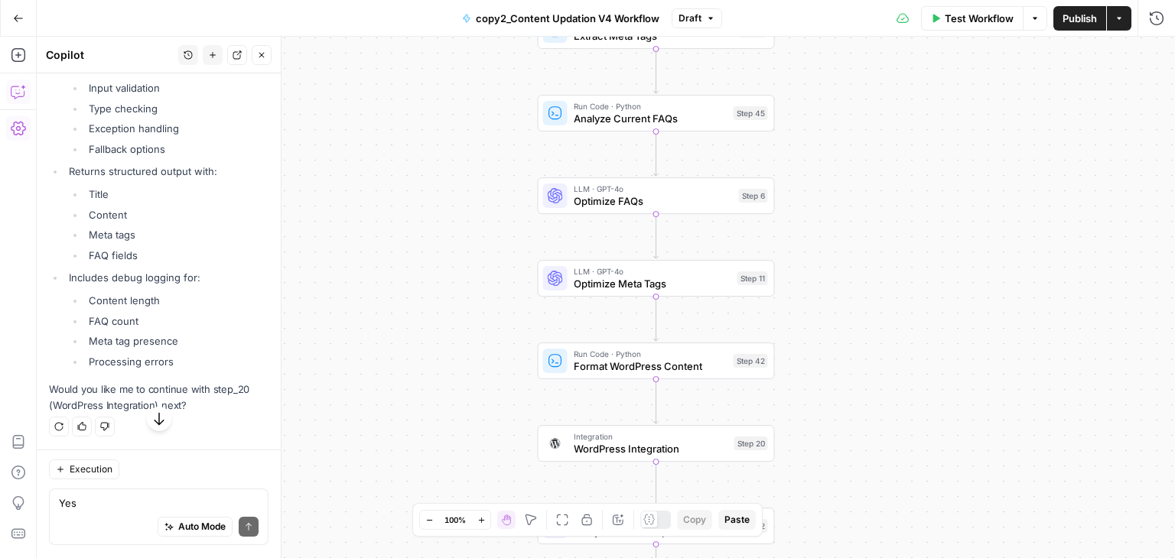
scroll to position [27698, 0]
drag, startPoint x: 401, startPoint y: 370, endPoint x: 385, endPoint y: 239, distance: 132.5
click at [385, 239] on div "Workflow Set Inputs Inputs Run Code · Python Normalize Keywords Step 1 Perplexi…" at bounding box center [606, 298] width 1138 height 522
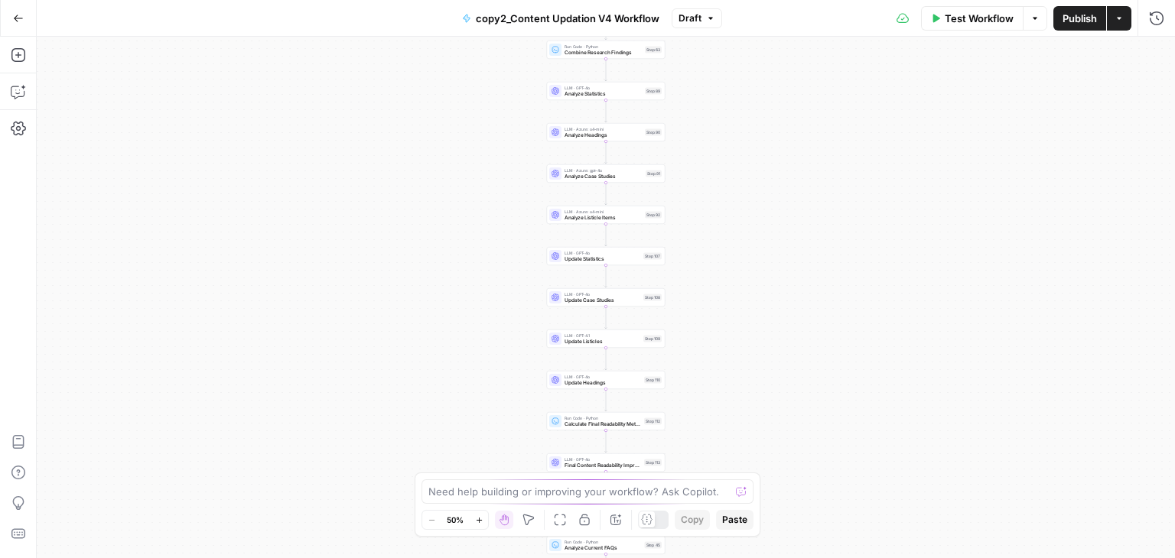
click at [21, 16] on icon "button" at bounding box center [18, 18] width 11 height 11
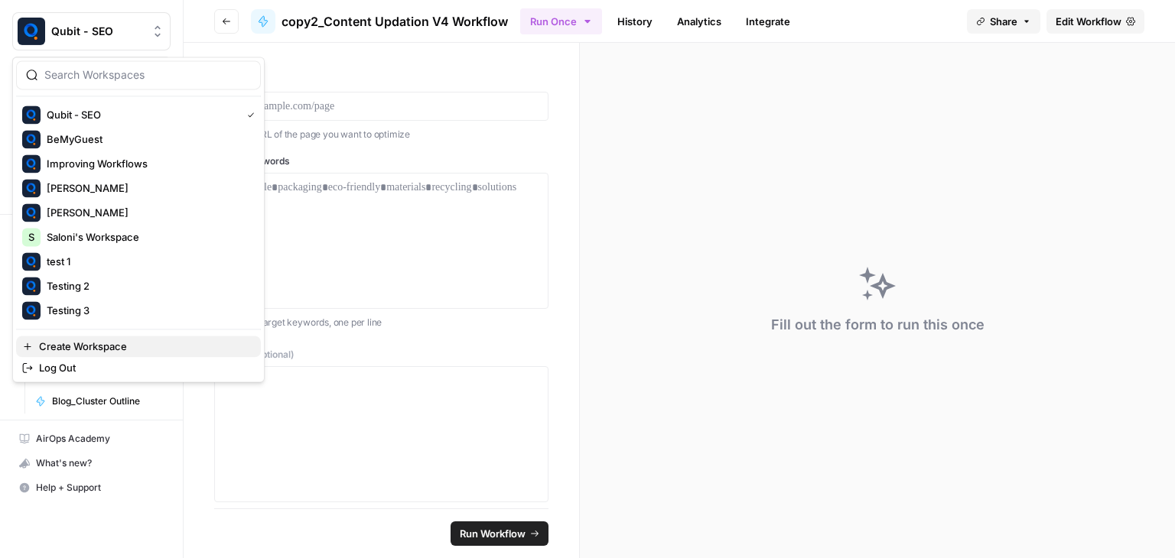
click at [80, 339] on span "Create Workspace" at bounding box center [144, 346] width 210 height 15
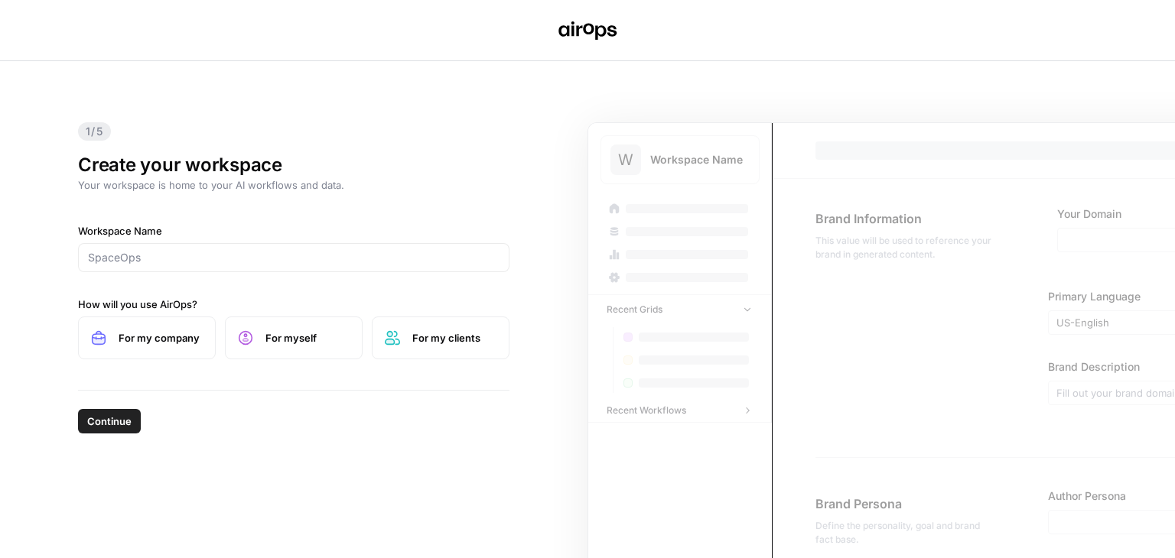
click at [164, 330] on span "For my company" at bounding box center [161, 337] width 84 height 15
click at [168, 250] on input "Workspace Name" at bounding box center [293, 257] width 411 height 15
type input "Testing 4"
click at [97, 422] on span "Continue" at bounding box center [109, 421] width 44 height 15
